Goal: Use online tool/utility: Utilize a website feature to perform a specific function

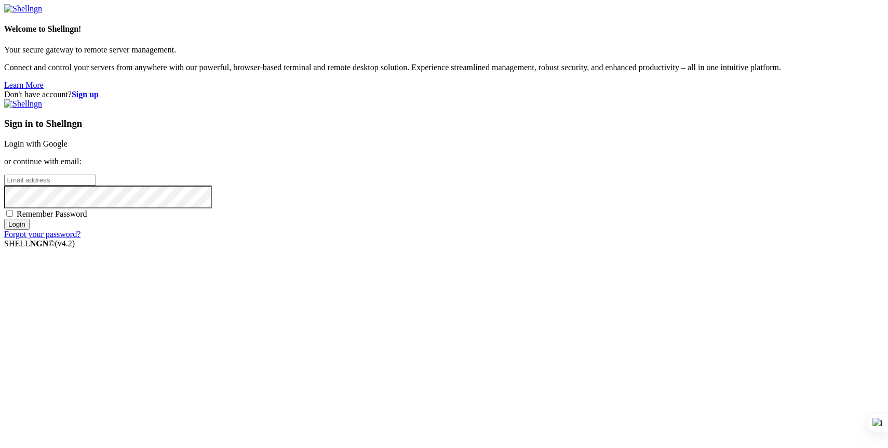
type input "[PERSON_NAME][EMAIL_ADDRESS][DOMAIN_NAME]"
click at [30, 230] on input "Login" at bounding box center [16, 224] width 25 height 11
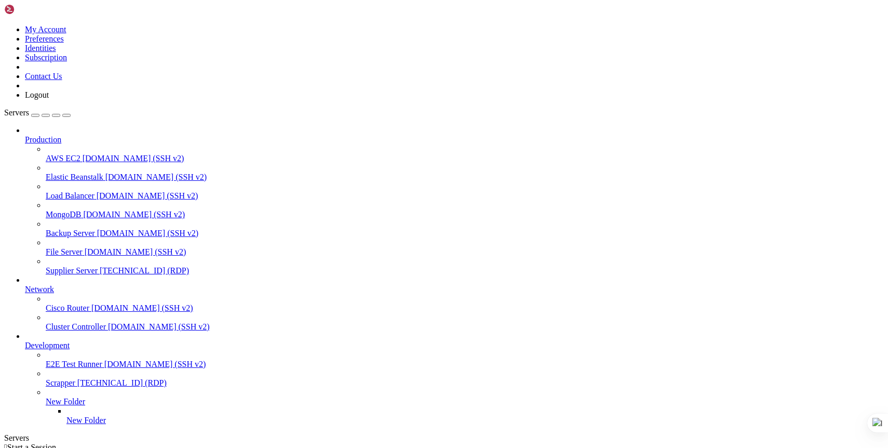
click at [100, 266] on span "[TECHNICAL_ID] (RDP)" at bounding box center [144, 270] width 89 height 9
